Goal: Information Seeking & Learning: Understand process/instructions

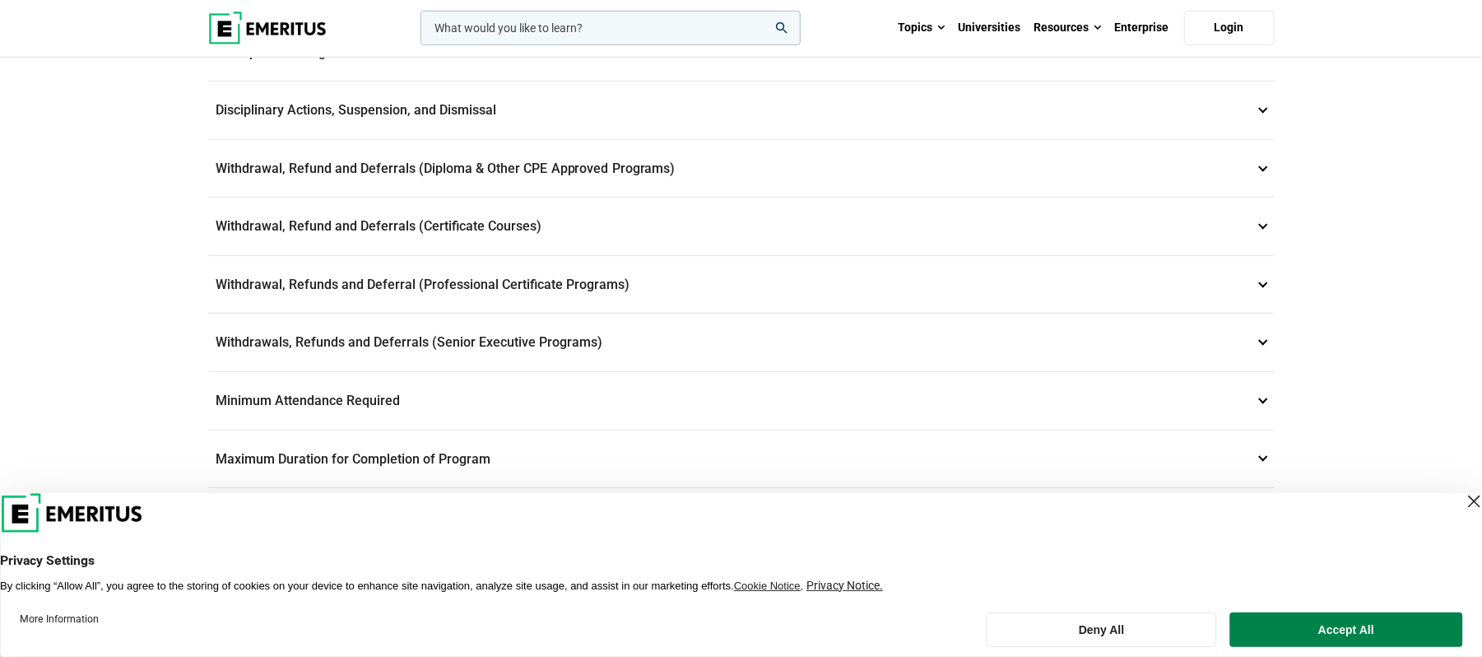
click at [485, 344] on p "Withdrawals, Refunds and Deferrals (Senior Executive Programs) 9" at bounding box center [741, 343] width 1067 height 58
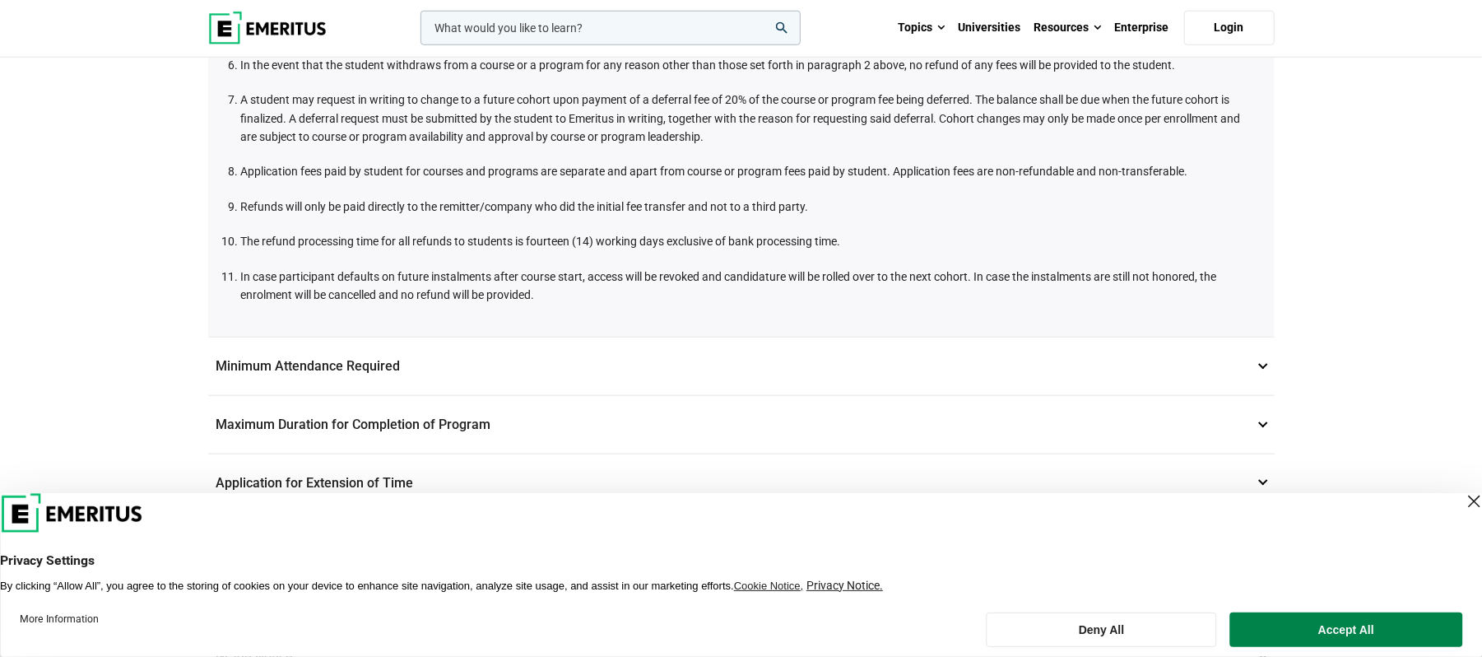
scroll to position [1062, 0]
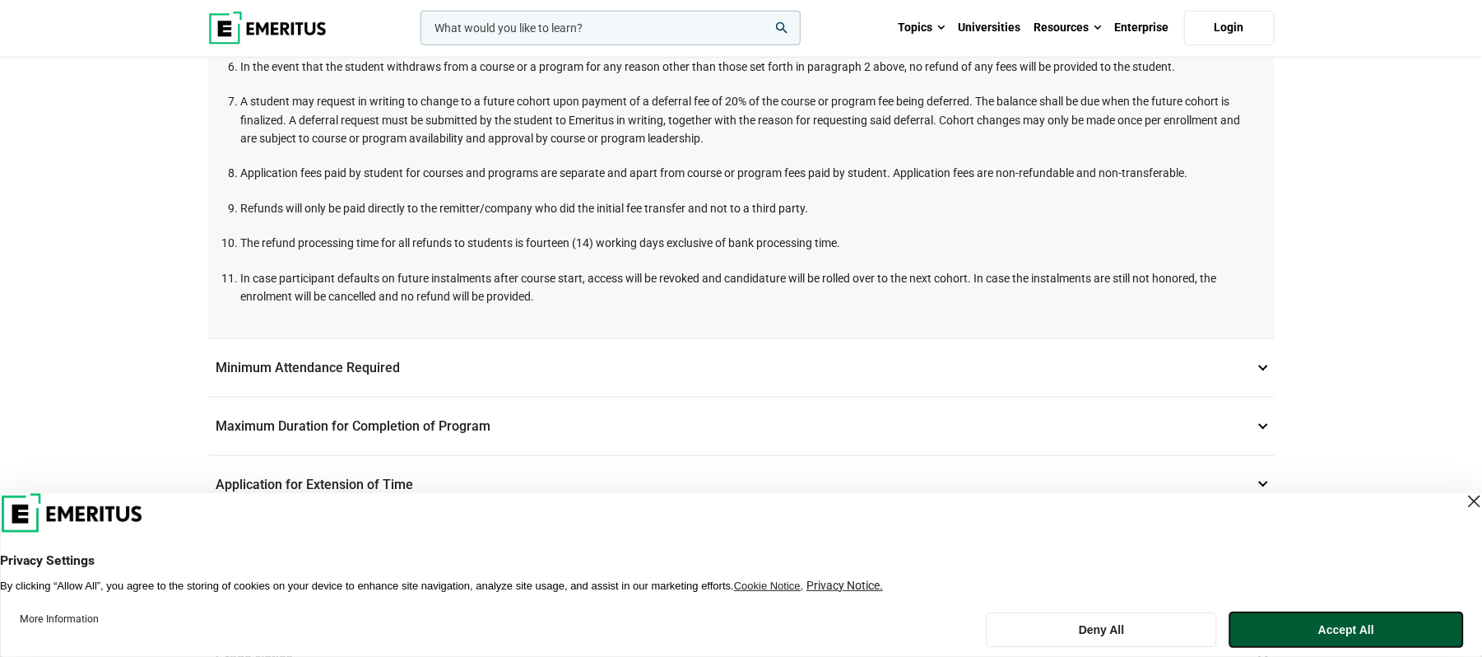
click at [1286, 627] on button "Accept All" at bounding box center [1347, 629] width 232 height 35
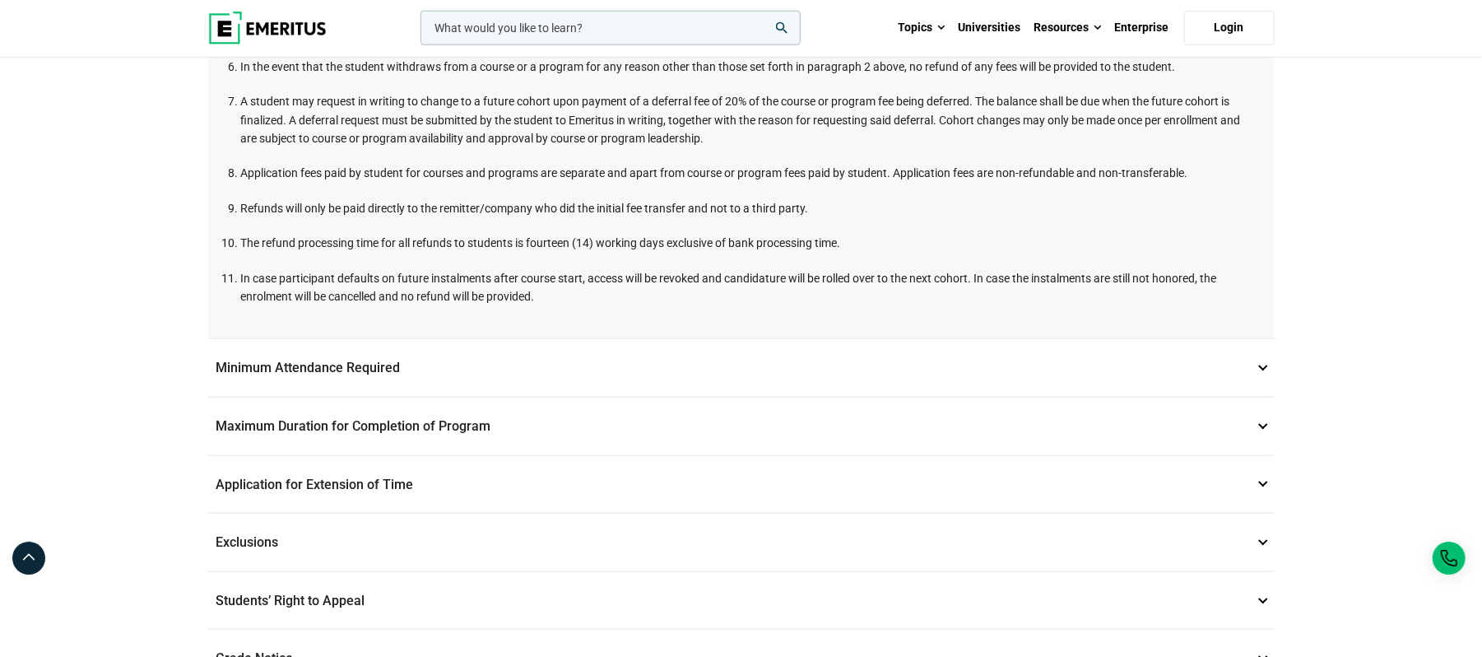
click at [1271, 364] on p "Minimum Attendance Required 10" at bounding box center [741, 368] width 1067 height 58
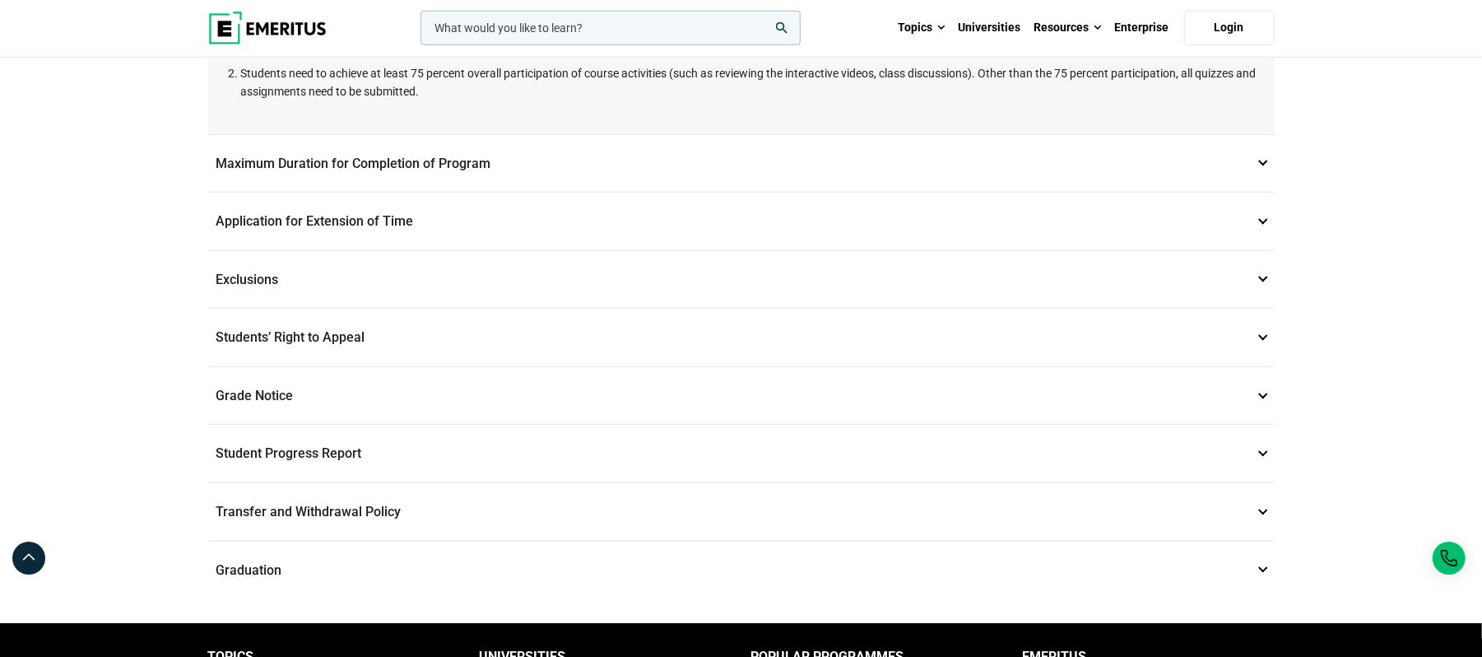
scroll to position [827, 0]
click at [501, 452] on p "Student Progress Report 15" at bounding box center [741, 453] width 1067 height 58
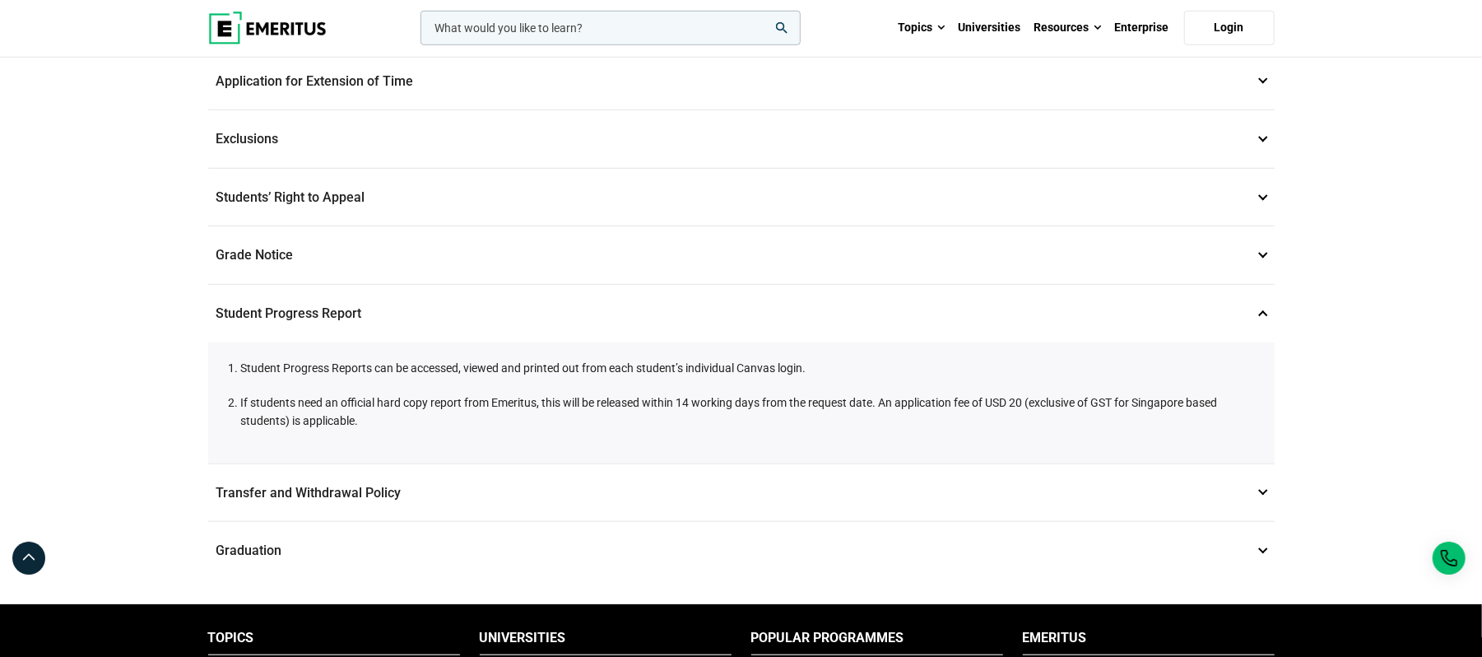
click at [453, 482] on p "Transfer and Withdrawal Policy 16" at bounding box center [741, 493] width 1067 height 58
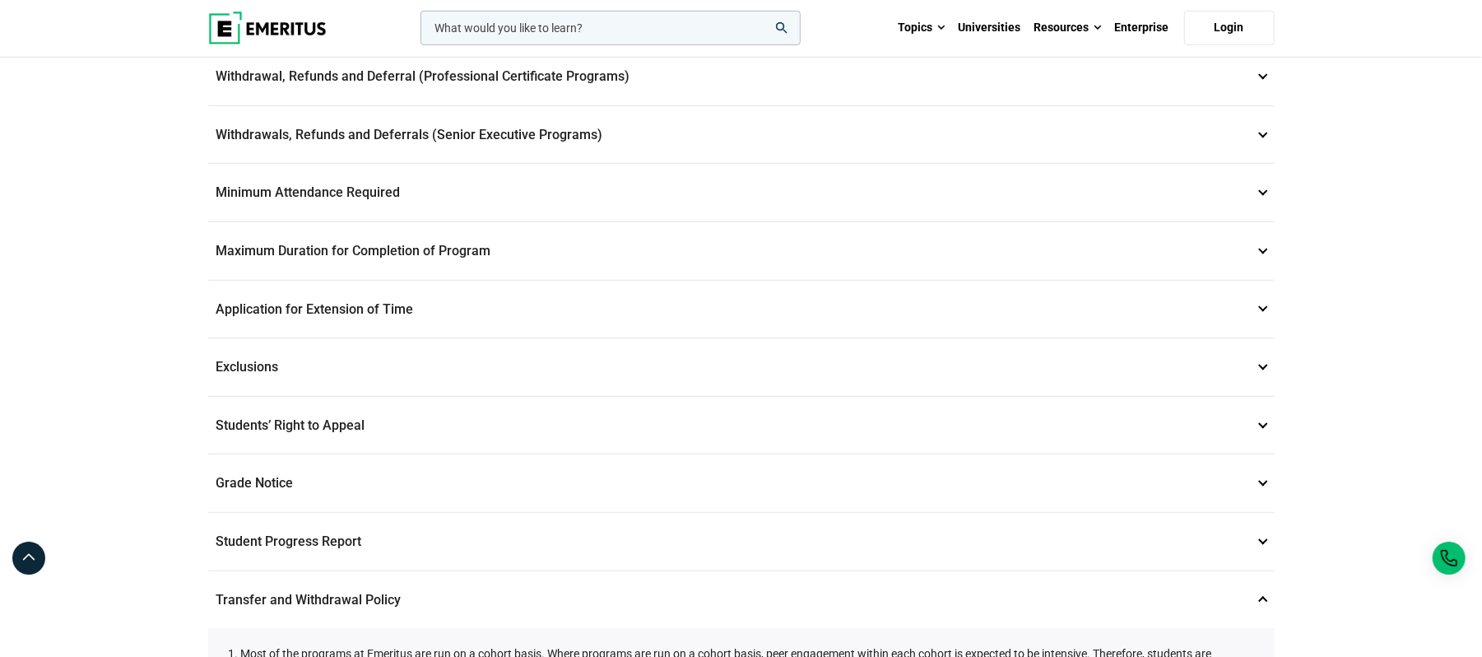
scroll to position [598, 0]
click at [412, 255] on p "Maximum Duration for Completion of Program 11" at bounding box center [741, 253] width 1067 height 58
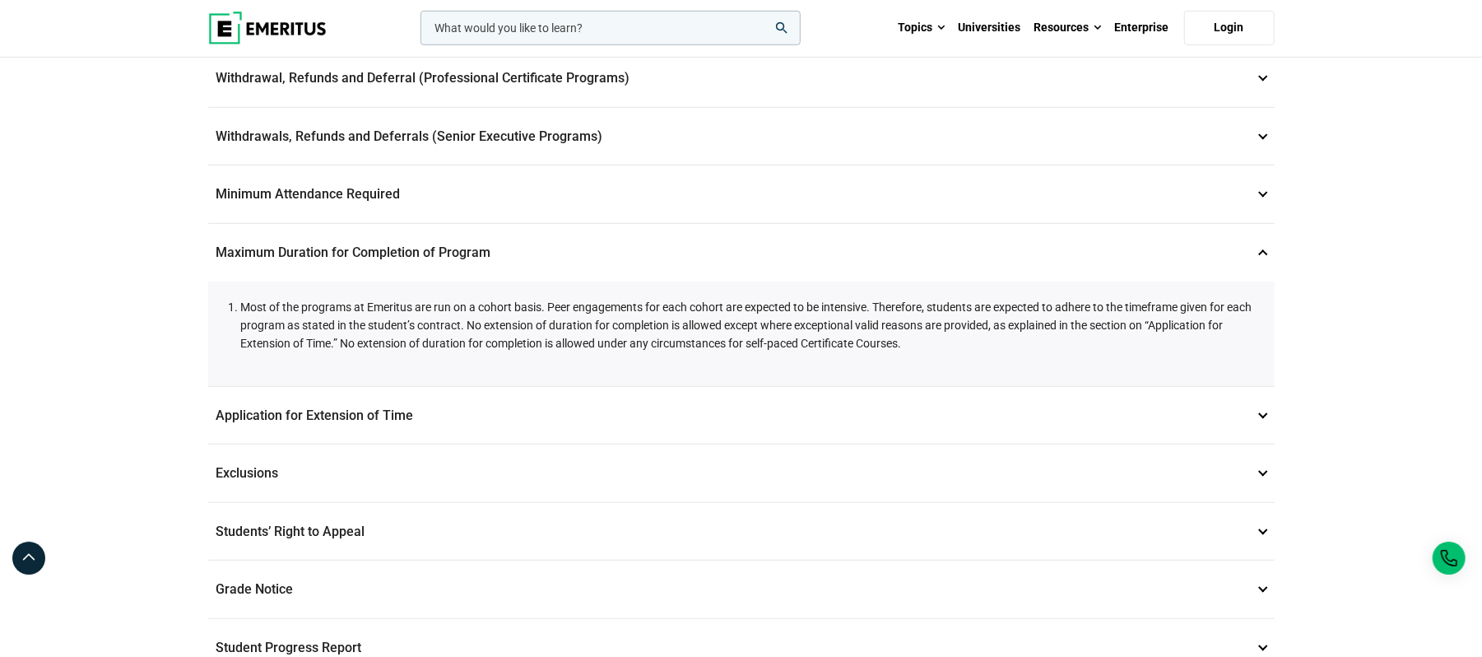
click at [466, 193] on p "Minimum Attendance Required 10" at bounding box center [741, 194] width 1067 height 58
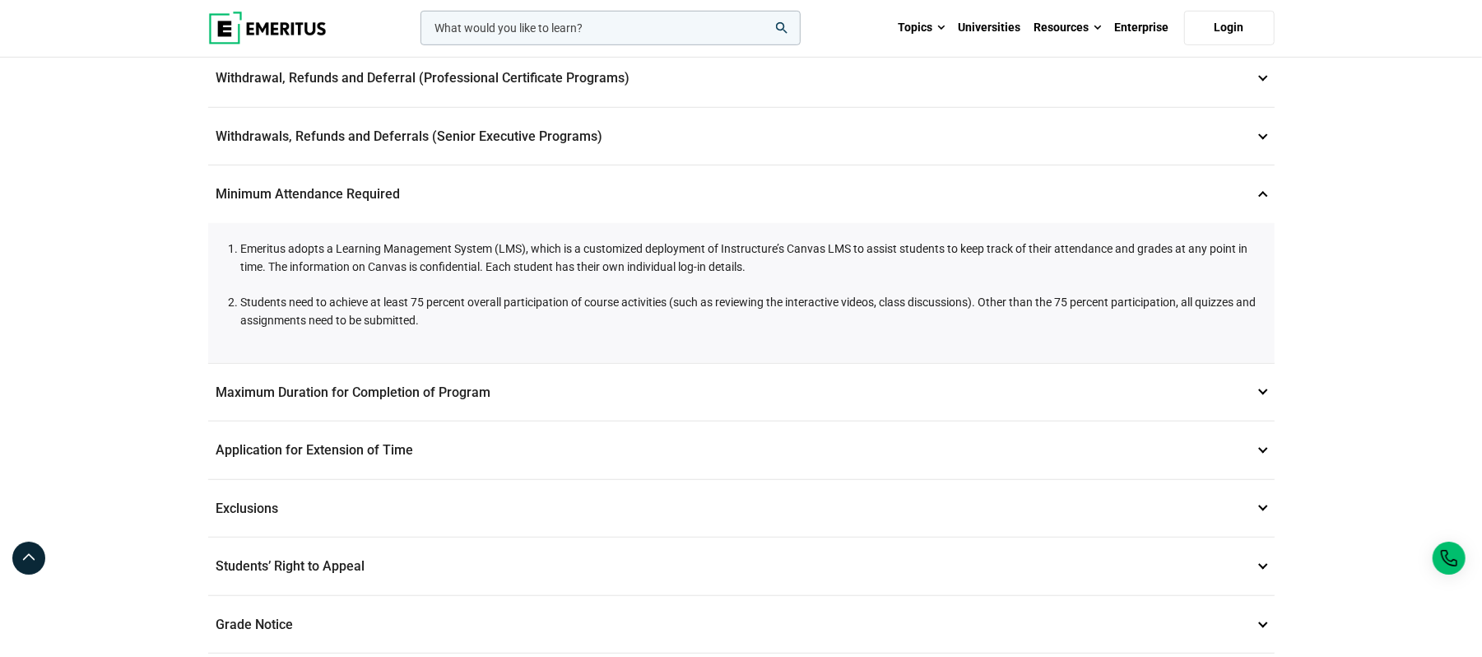
click at [543, 116] on p "Withdrawals, Refunds and Deferrals (Senior Executive Programs) 9" at bounding box center [741, 137] width 1067 height 58
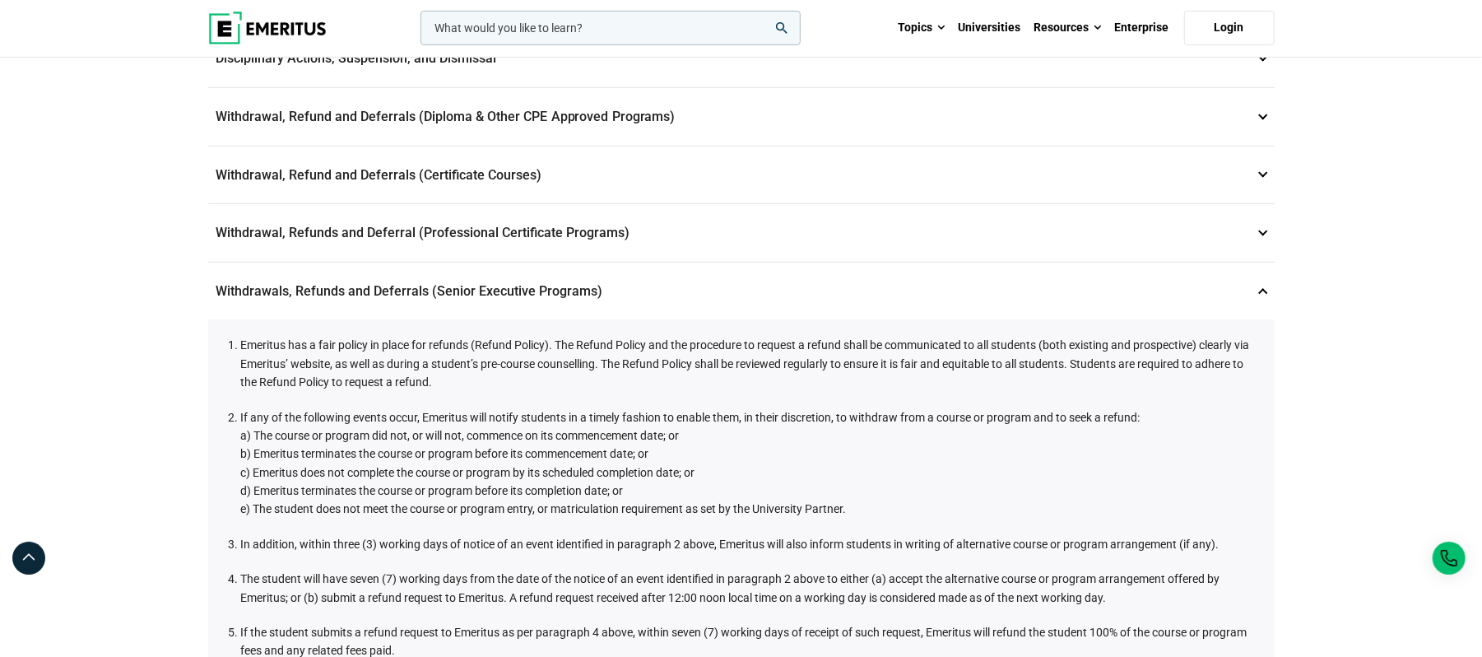
scroll to position [442, 0]
click at [532, 272] on p "Withdrawals, Refunds and Deferrals (Senior Executive Programs) 9" at bounding box center [741, 292] width 1067 height 58
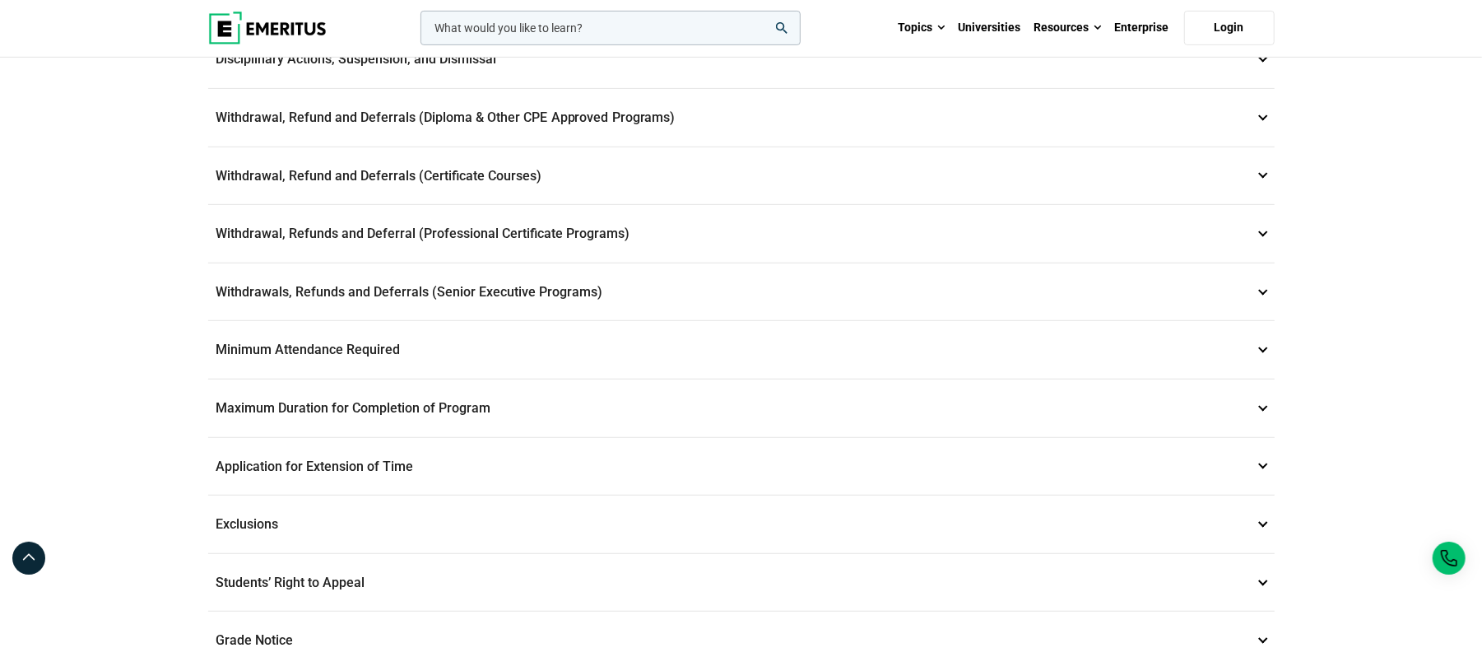
click at [532, 272] on p "Withdrawals, Refunds and Deferrals (Senior Executive Programs) 9" at bounding box center [741, 292] width 1067 height 58
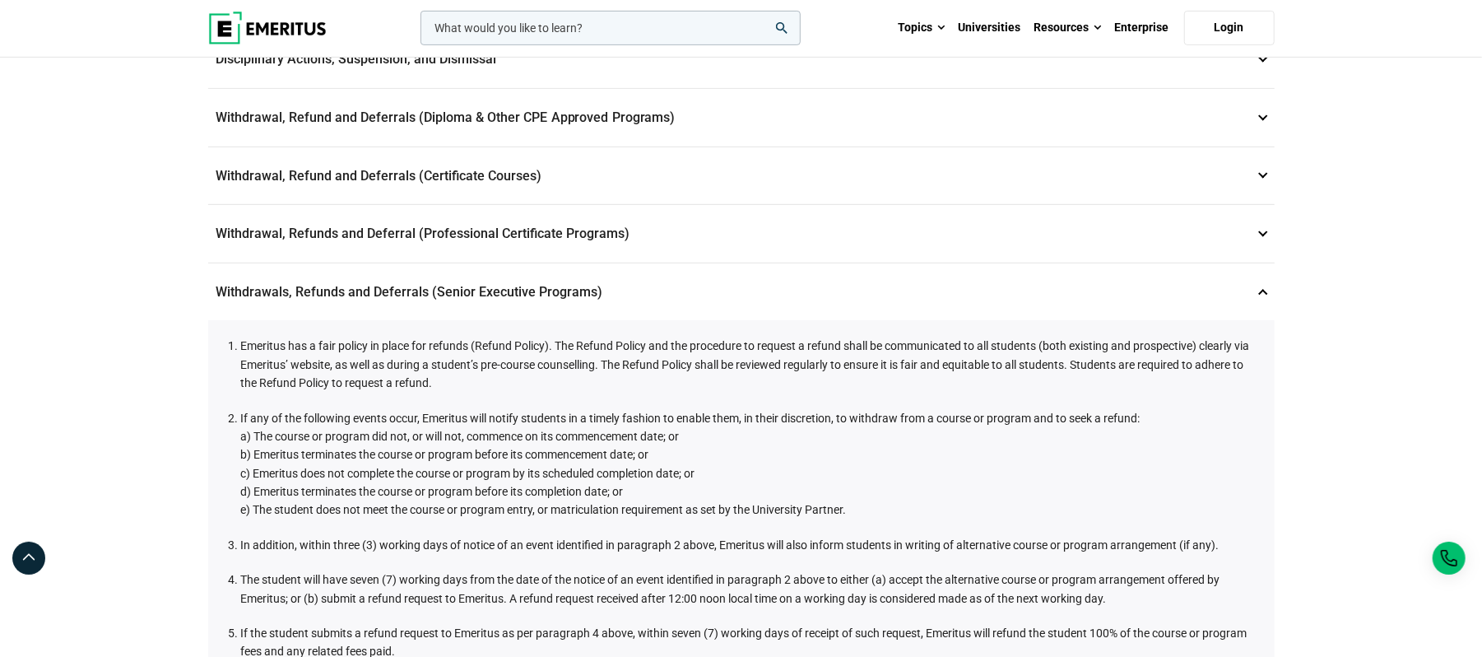
click at [532, 272] on p "Withdrawals, Refunds and Deferrals (Senior Executive Programs) 9" at bounding box center [741, 292] width 1067 height 58
